Goal: Information Seeking & Learning: Learn about a topic

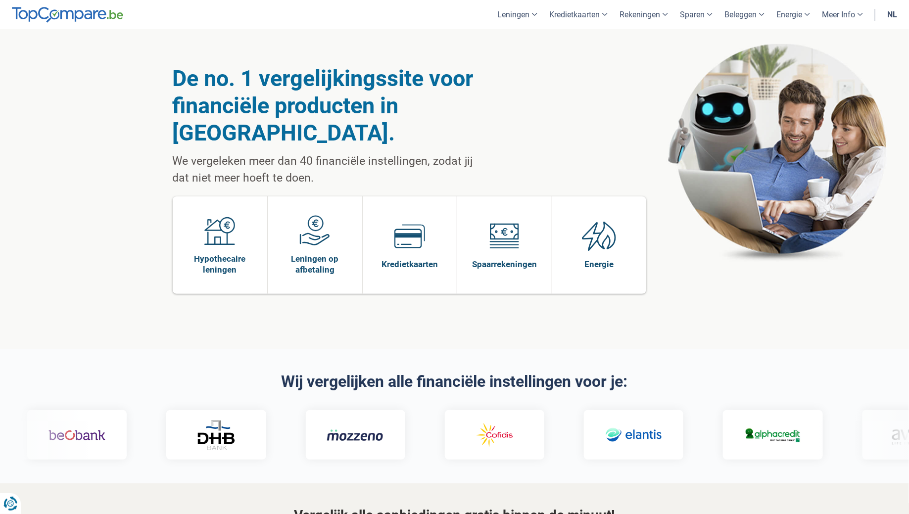
click at [889, 13] on link "nl" at bounding box center [892, 14] width 22 height 29
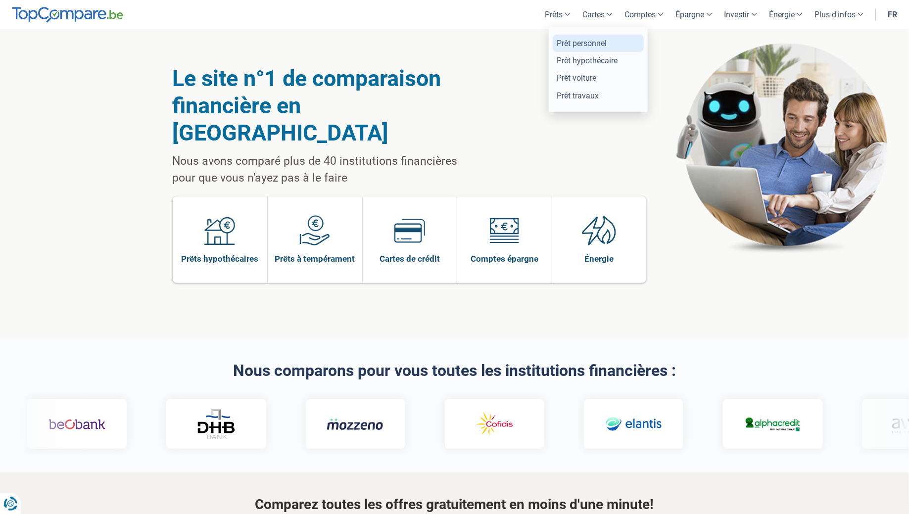
click at [583, 40] on link "Prêt personnel" at bounding box center [598, 43] width 91 height 17
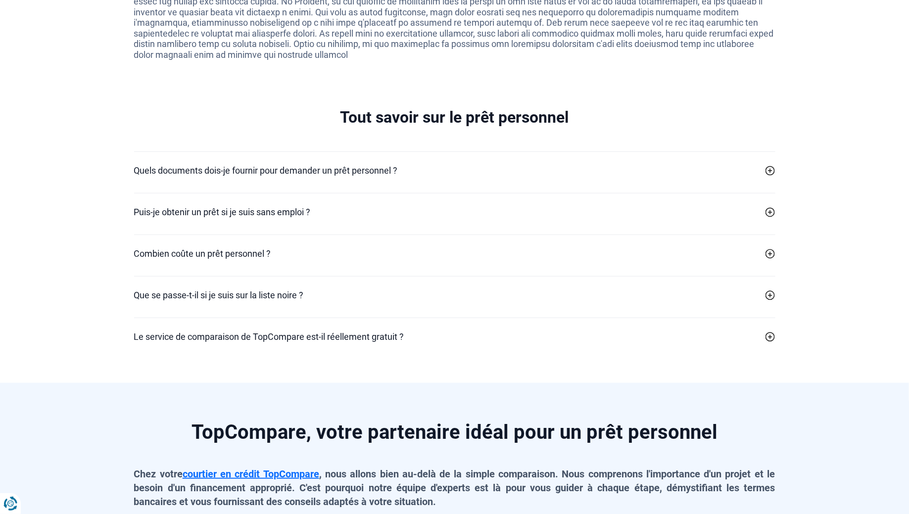
scroll to position [2041, 0]
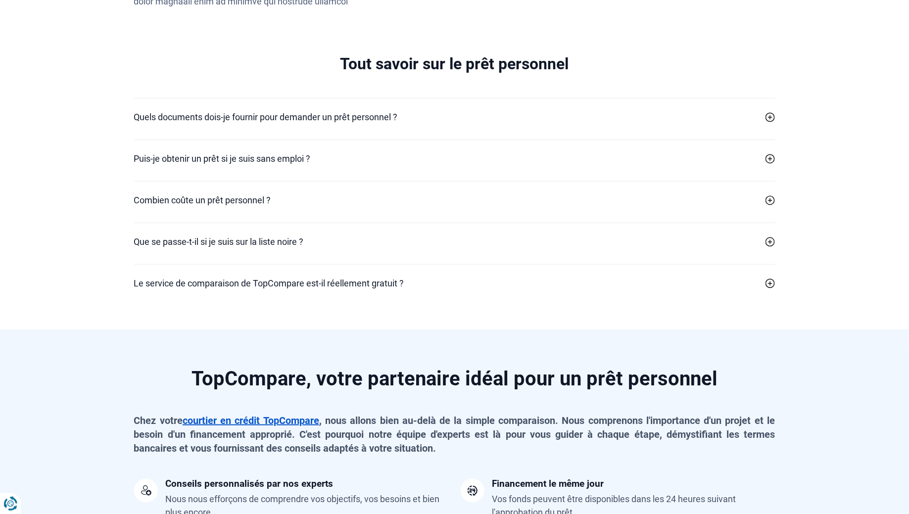
click at [264, 419] on link "courtier en crédit TopCompare" at bounding box center [251, 421] width 137 height 12
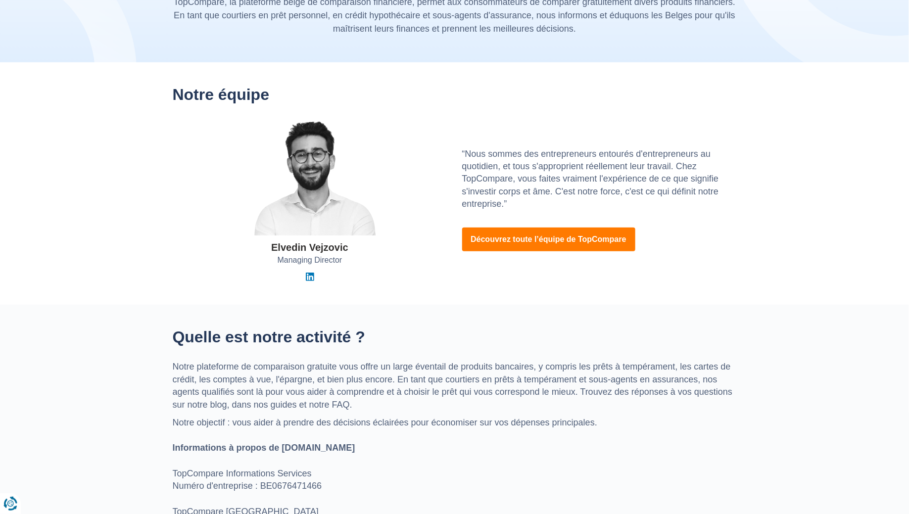
scroll to position [94, 0]
